Goal: Transaction & Acquisition: Purchase product/service

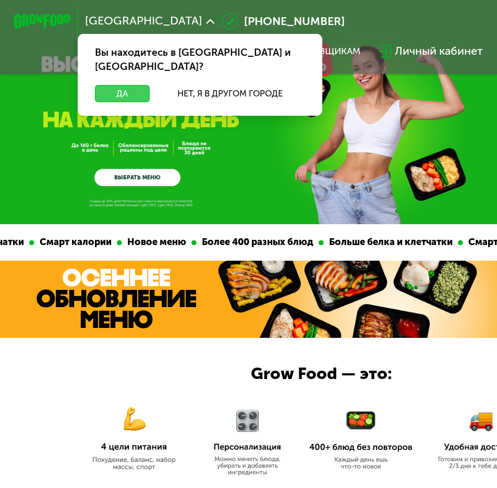
click at [140, 85] on button "Да" at bounding box center [122, 93] width 55 height 17
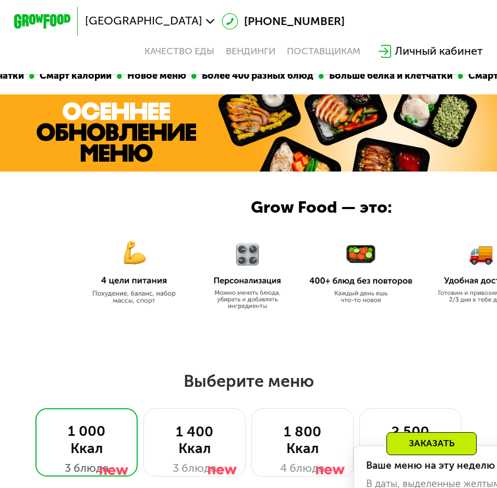
scroll to position [313, 0]
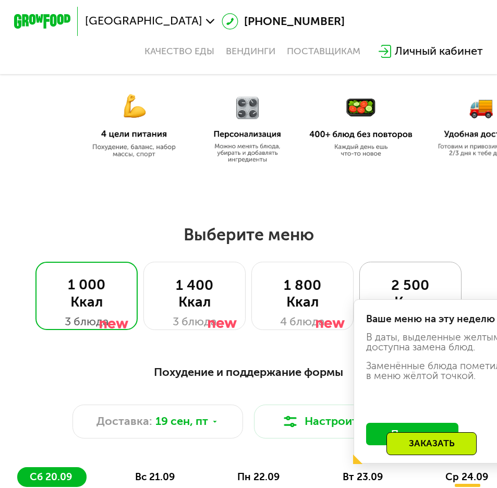
click at [404, 290] on div "2 500 Ккал" at bounding box center [410, 294] width 73 height 34
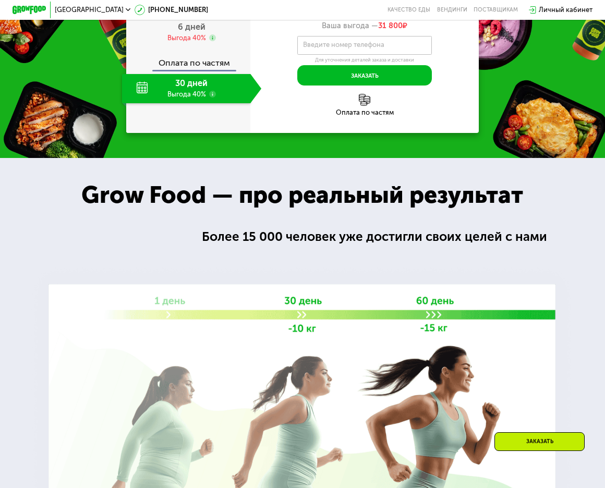
scroll to position [1198, 0]
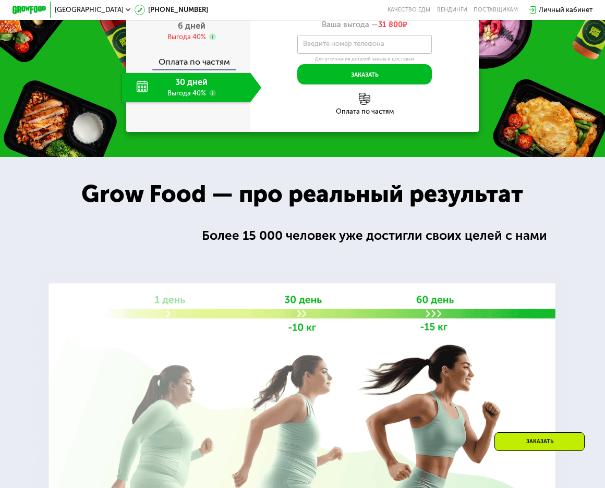
drag, startPoint x: 324, startPoint y: 164, endPoint x: 386, endPoint y: 167, distance: 62.1
click at [386, 13] on div "1 590 ₽ в день" at bounding box center [364, 5] width 228 height 16
drag, startPoint x: 386, startPoint y: 167, endPoint x: 416, endPoint y: 182, distance: 33.1
click at [416, 30] on div "Ваша выгода — 31 800 ₽" at bounding box center [364, 24] width 228 height 9
click at [188, 31] on span "6 дней" at bounding box center [192, 26] width 28 height 10
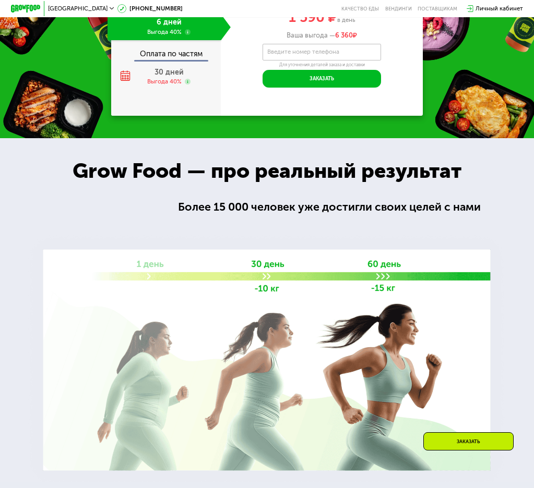
scroll to position [912, 0]
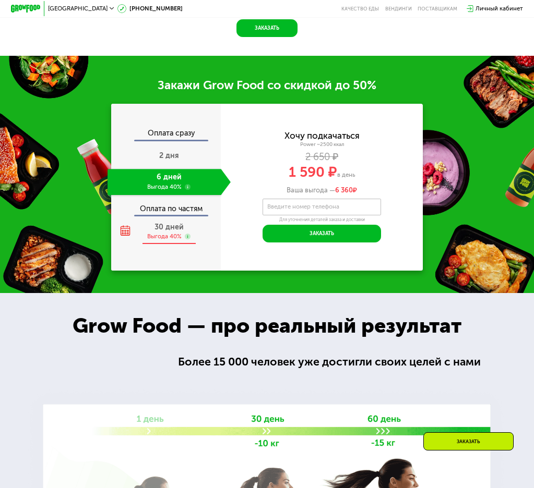
click at [178, 232] on span "30 дней" at bounding box center [168, 227] width 29 height 9
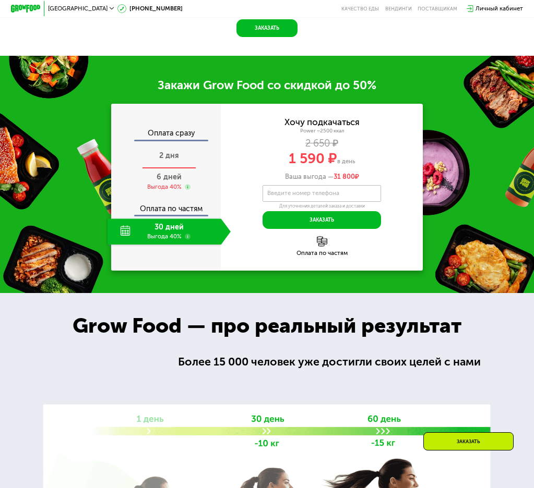
click at [177, 170] on div "2 дня" at bounding box center [168, 156] width 123 height 26
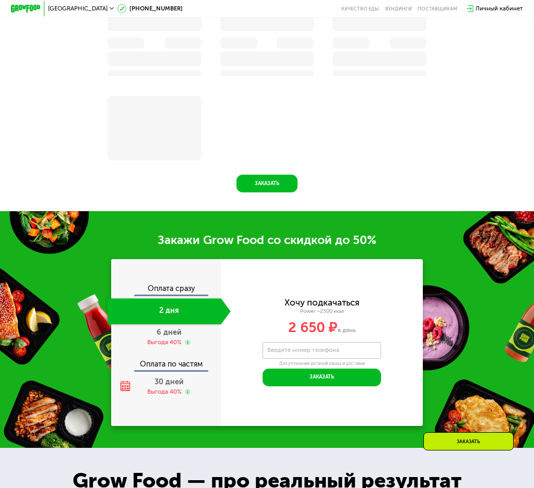
scroll to position [939, 0]
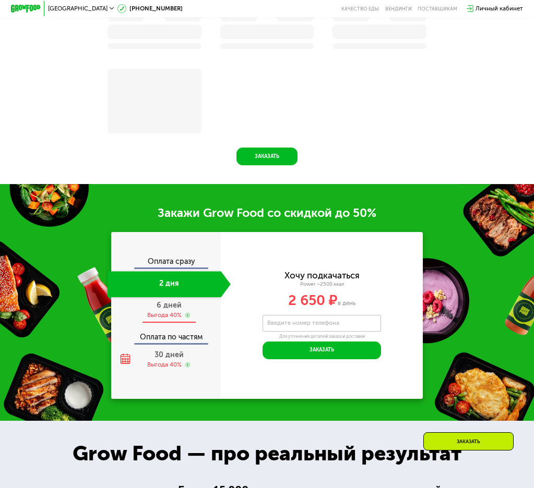
click at [168, 310] on span "6 дней" at bounding box center [168, 305] width 25 height 9
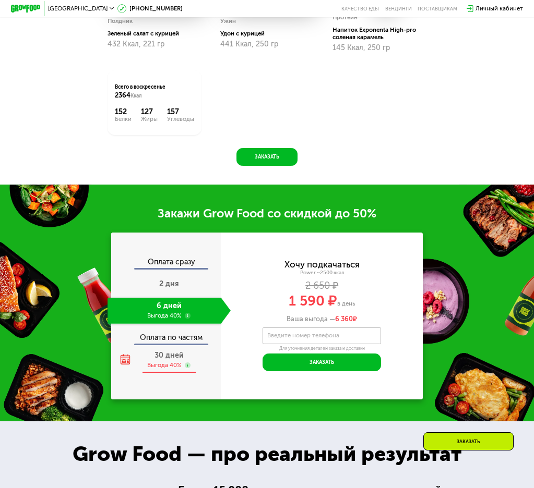
click at [164, 360] on span "30 дней" at bounding box center [168, 355] width 29 height 9
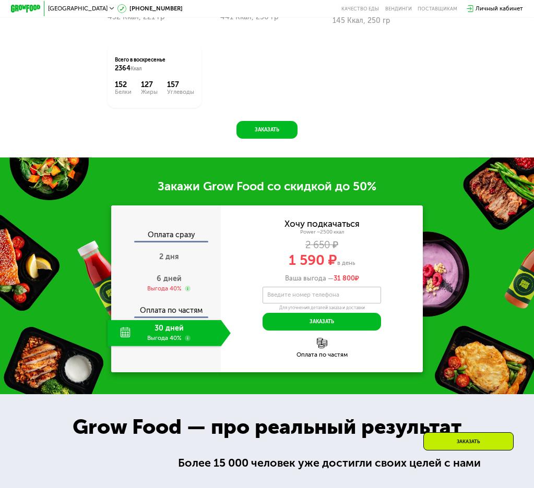
scroll to position [912, 0]
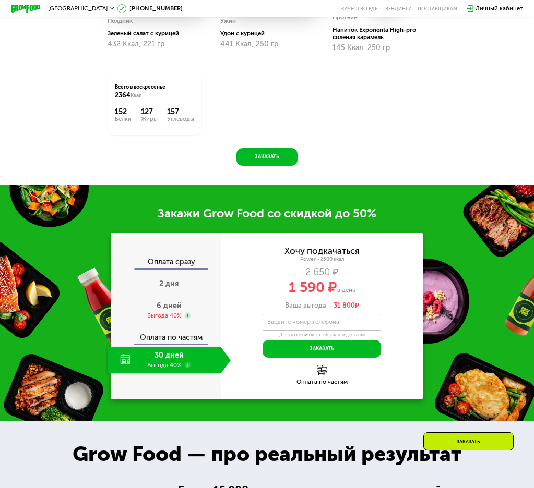
click at [325, 376] on img at bounding box center [322, 370] width 10 height 10
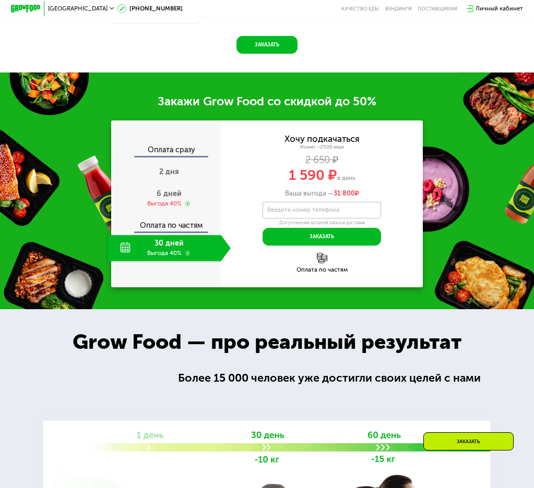
scroll to position [925, 0]
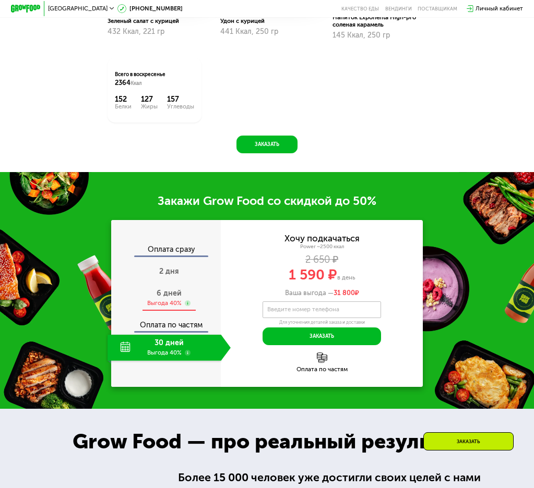
click at [175, 300] on div "6 дней Выгода 40%" at bounding box center [168, 298] width 123 height 26
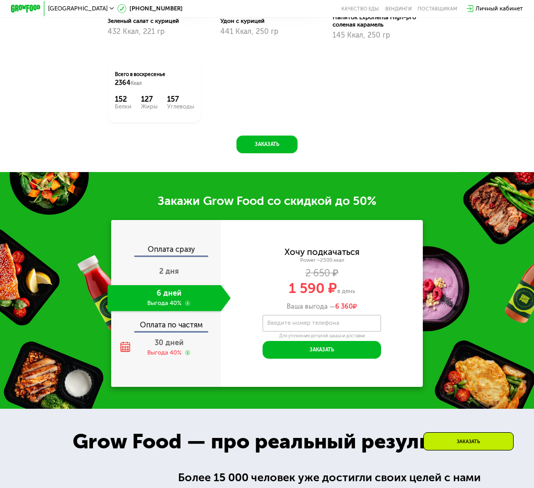
click at [173, 331] on div "Оплата по частям" at bounding box center [166, 322] width 109 height 17
click at [167, 347] on span "30 дней" at bounding box center [168, 343] width 29 height 9
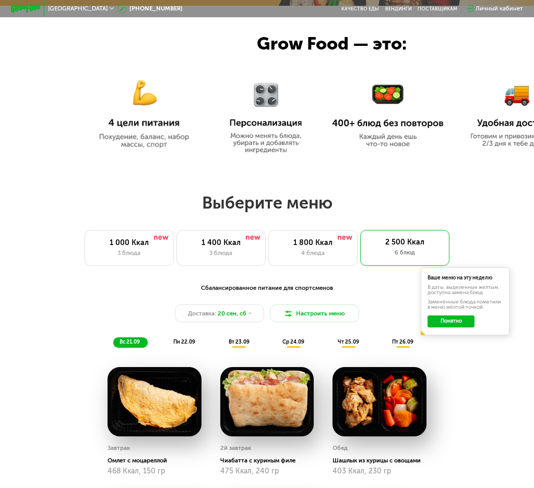
scroll to position [0, 0]
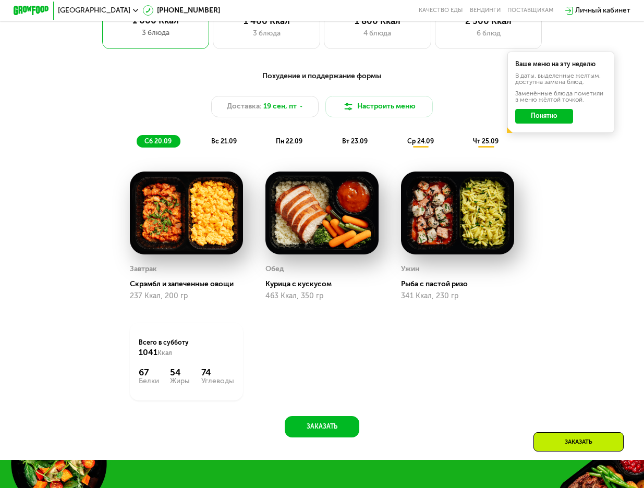
scroll to position [417, 0]
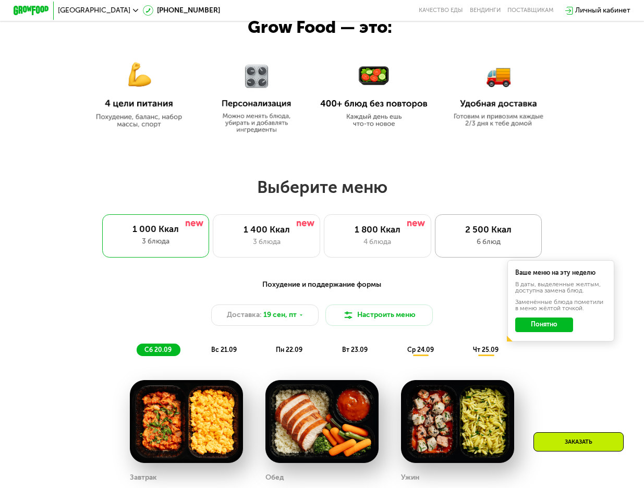
click at [496, 244] on div "6 блюд" at bounding box center [488, 242] width 89 height 11
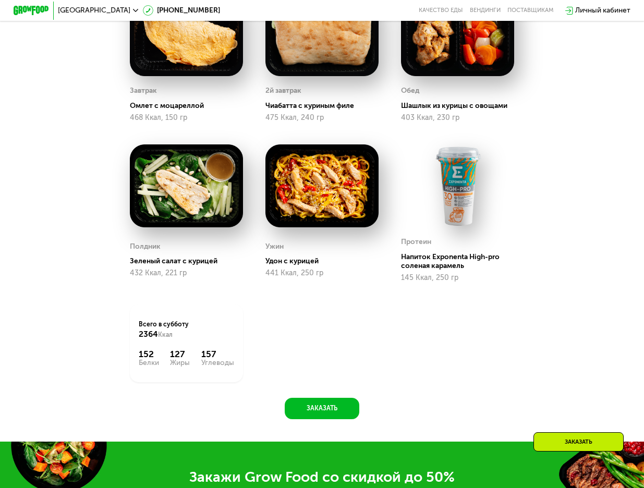
scroll to position [574, 0]
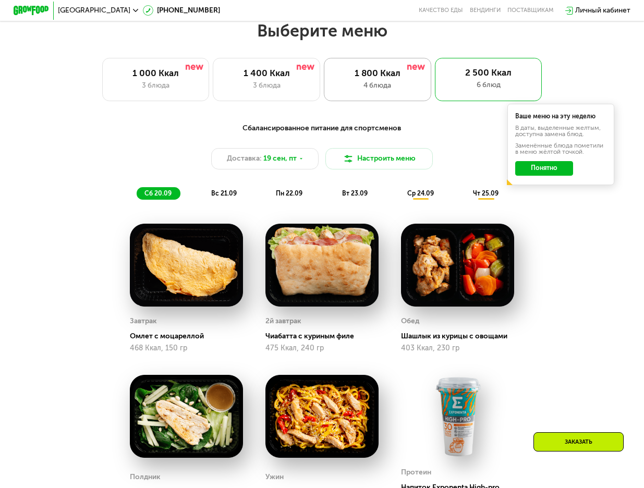
click at [373, 77] on div "1 800 Ккал" at bounding box center [377, 73] width 89 height 11
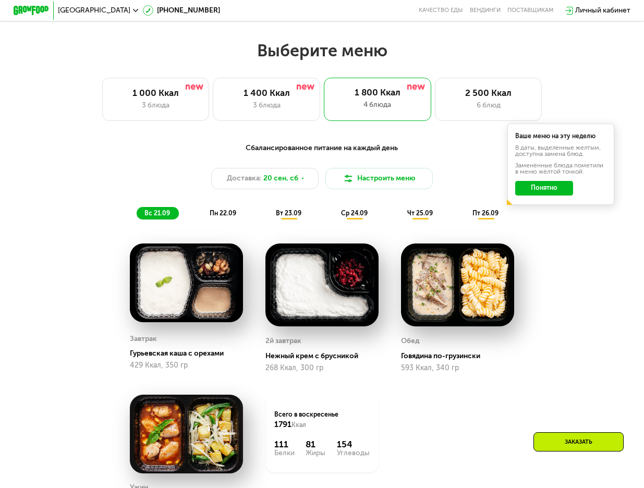
scroll to position [417, 0]
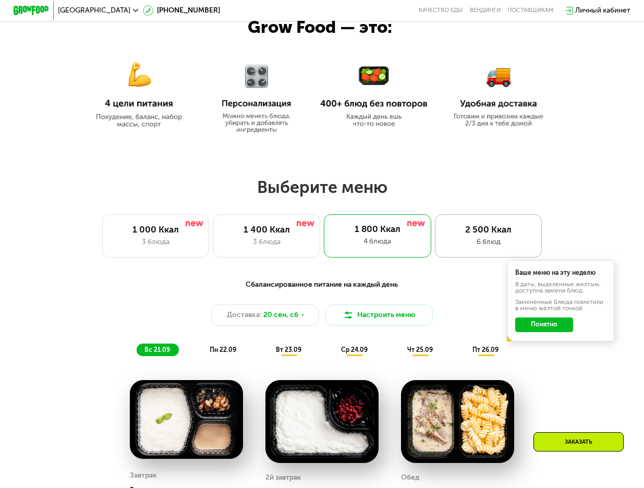
click at [480, 235] on div "2 500 Ккал" at bounding box center [488, 229] width 89 height 11
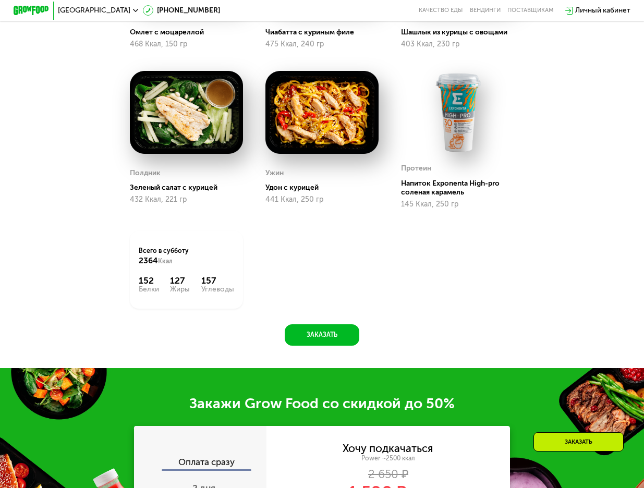
scroll to position [991, 0]
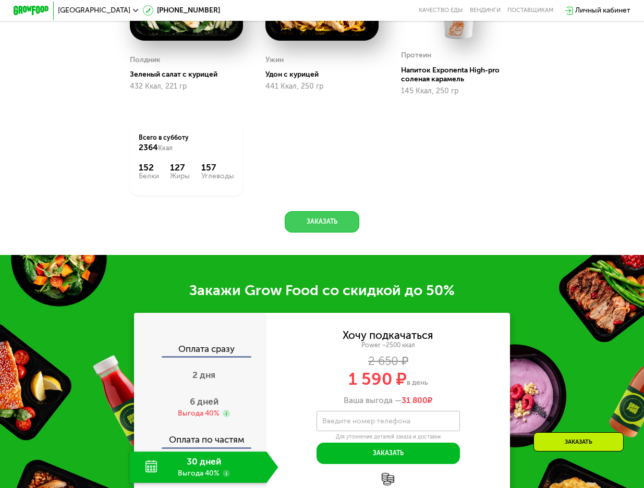
click at [327, 233] on button "Заказать" at bounding box center [322, 221] width 75 height 21
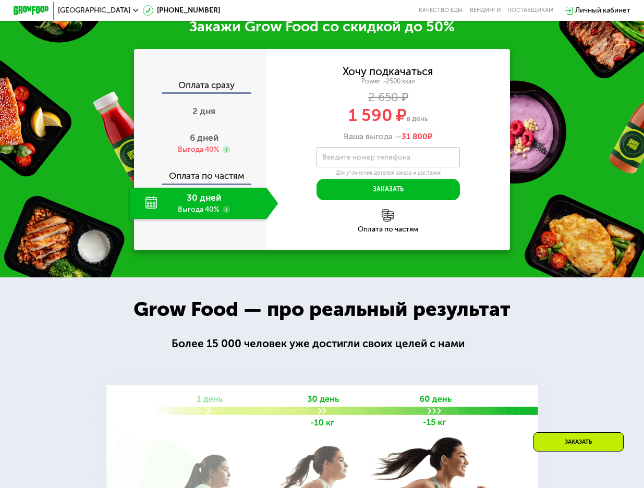
scroll to position [1258, 0]
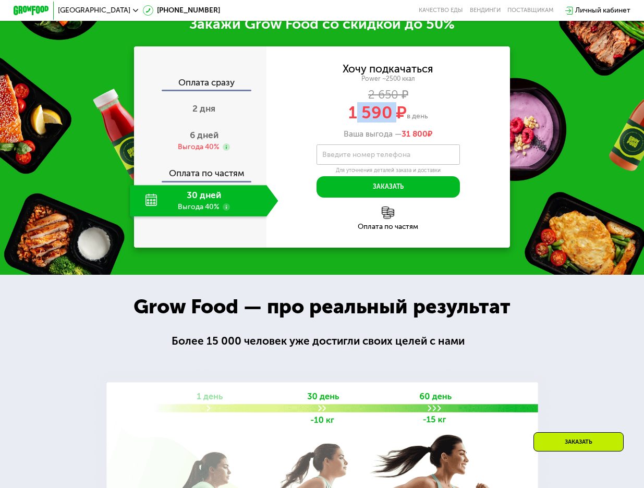
drag, startPoint x: 357, startPoint y: 123, endPoint x: 396, endPoint y: 127, distance: 39.9
click at [396, 123] on span "1 590 ₽" at bounding box center [377, 112] width 58 height 20
click at [215, 90] on div "Оплата сразу" at bounding box center [200, 83] width 131 height 11
click at [208, 180] on div "Оплата по частям" at bounding box center [200, 170] width 131 height 20
click at [210, 140] on span "6 дней" at bounding box center [204, 135] width 29 height 10
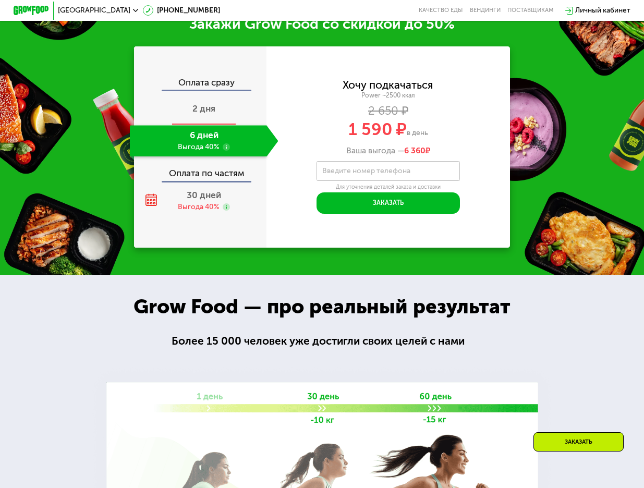
click at [211, 114] on span "2 дня" at bounding box center [203, 108] width 23 height 10
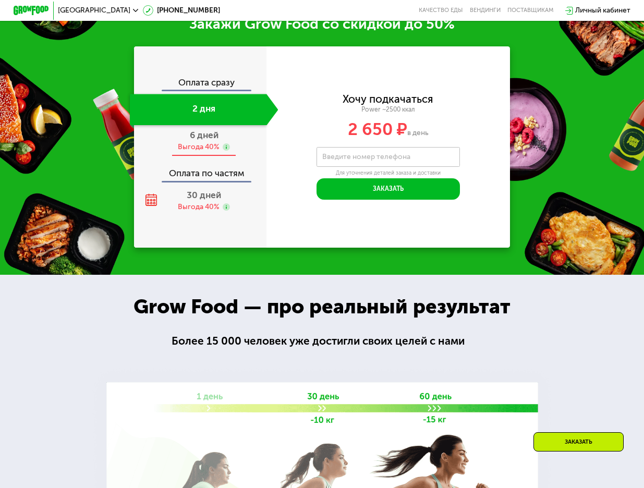
click at [198, 140] on span "6 дней" at bounding box center [204, 135] width 29 height 10
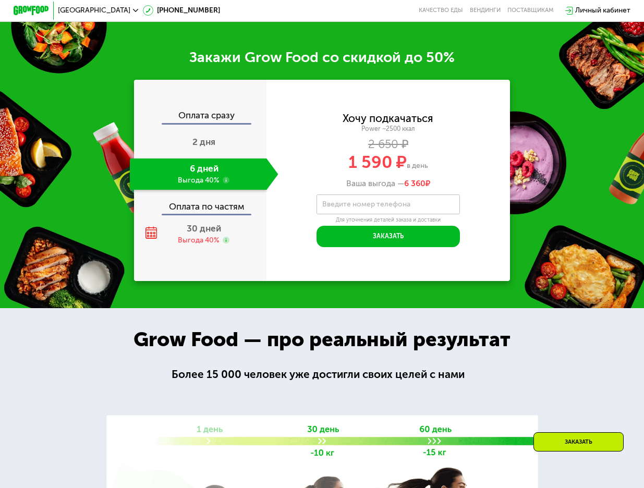
scroll to position [1291, 0]
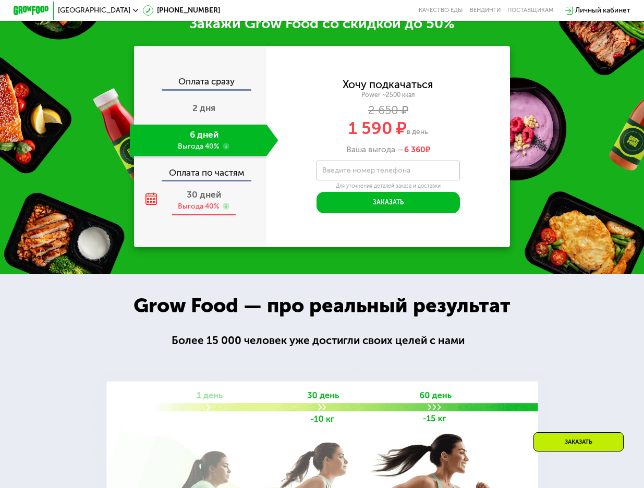
click at [197, 200] on span "30 дней" at bounding box center [204, 194] width 34 height 10
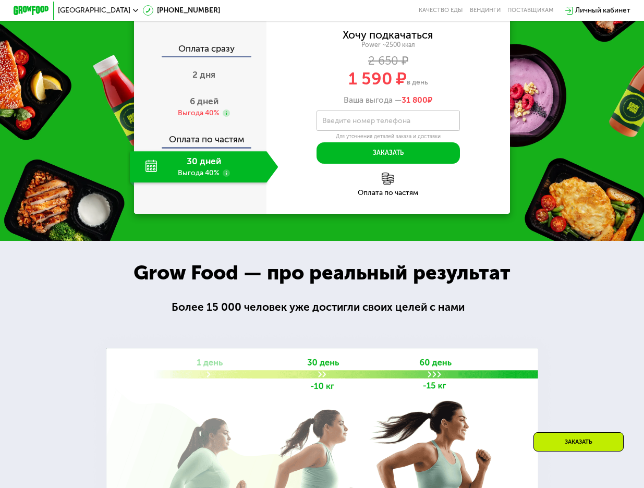
scroll to position [1258, 0]
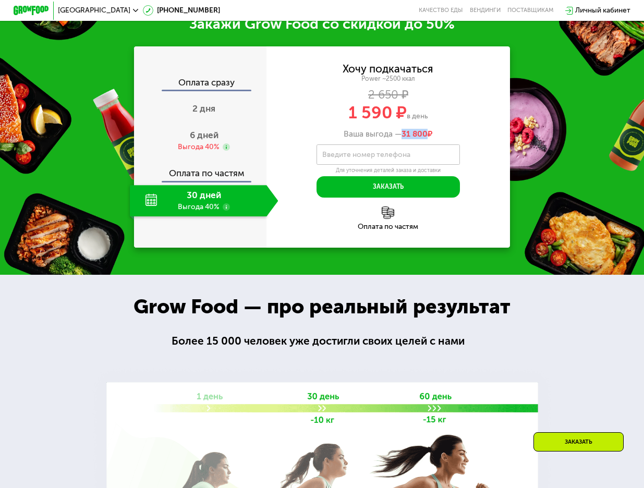
drag, startPoint x: 404, startPoint y: 145, endPoint x: 428, endPoint y: 146, distance: 24.0
click at [428, 139] on span "31 800" at bounding box center [415, 134] width 26 height 10
drag, startPoint x: 428, startPoint y: 146, endPoint x: 462, endPoint y: 163, distance: 37.8
click at [462, 163] on div "Хочу подкачаться Power ~2500 ккал 2 650 ₽ 1 590 ₽ в день Ваша выгода — 31 800 ₽…" at bounding box center [389, 131] width 244 height 134
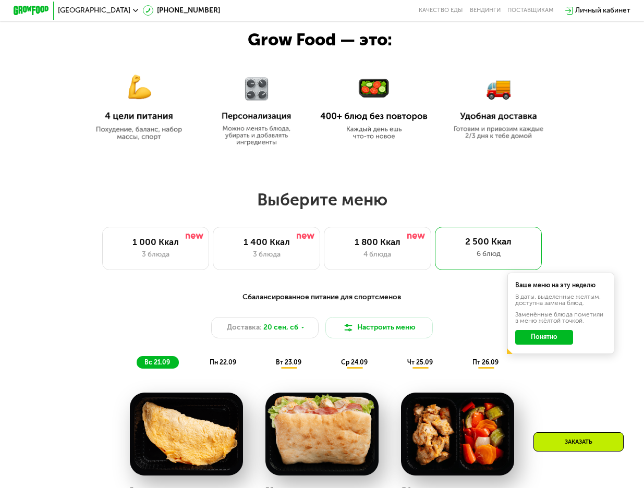
scroll to position [319, 0]
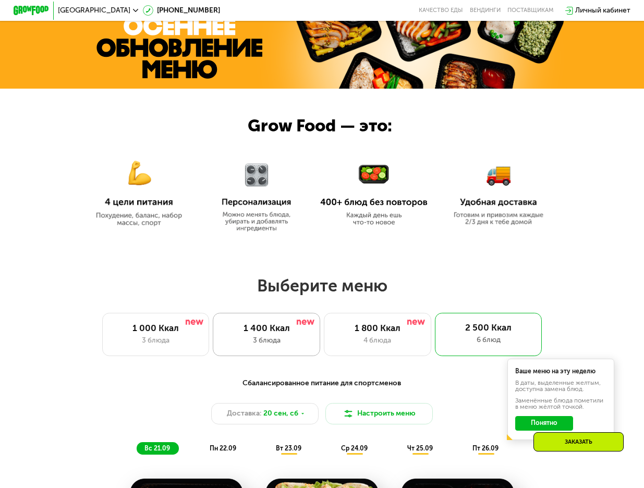
click at [280, 339] on div "3 блюда" at bounding box center [266, 340] width 89 height 11
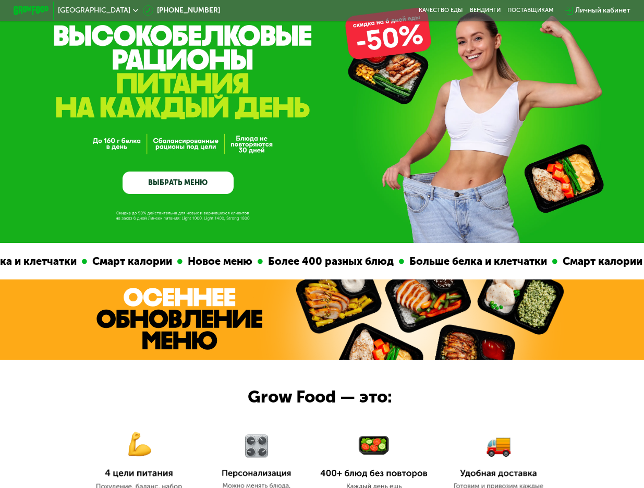
scroll to position [0, 0]
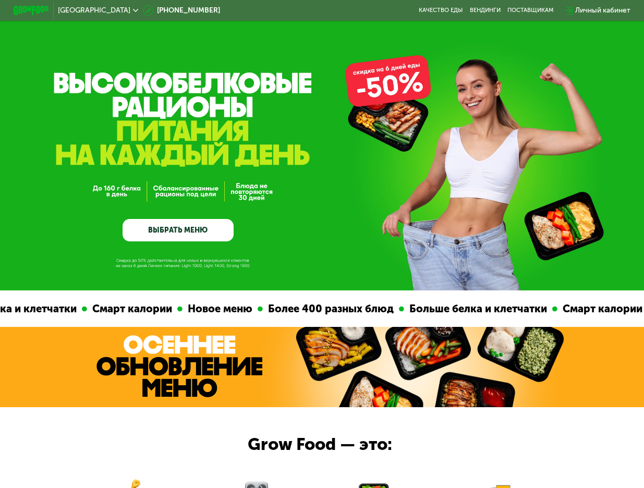
click at [189, 231] on link "ВЫБРАТЬ МЕНЮ" at bounding box center [179, 230] width 112 height 22
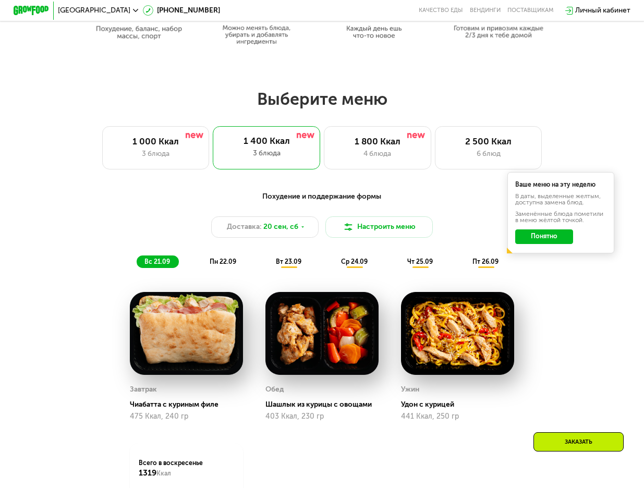
scroll to position [577, 0]
